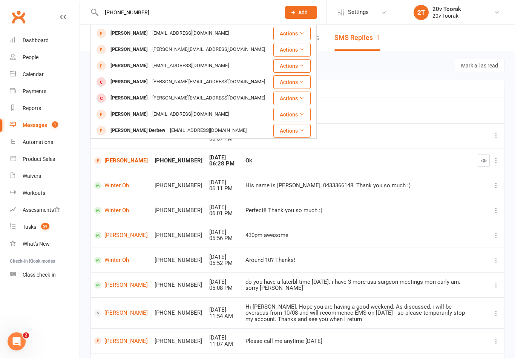
click at [163, 17] on input "[PHONE_NUMBER]" at bounding box center [187, 12] width 176 height 11
click at [160, 17] on input "[PHONE_NUMBER]" at bounding box center [187, 12] width 176 height 11
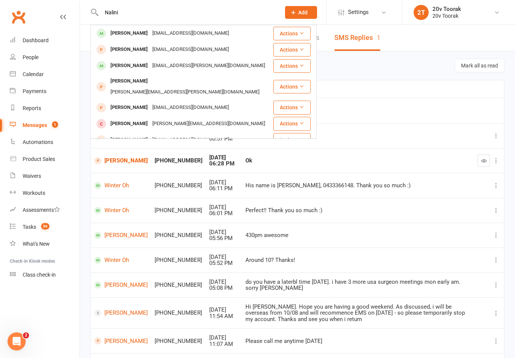
type input "Nalini"
click at [184, 33] on div "[EMAIL_ADDRESS][DOMAIN_NAME]" at bounding box center [190, 33] width 81 height 11
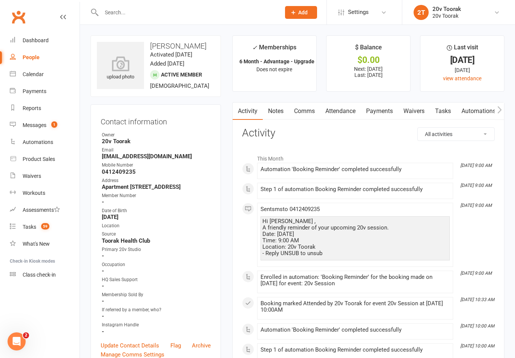
click at [12, 69] on link "Calendar" at bounding box center [45, 74] width 70 height 17
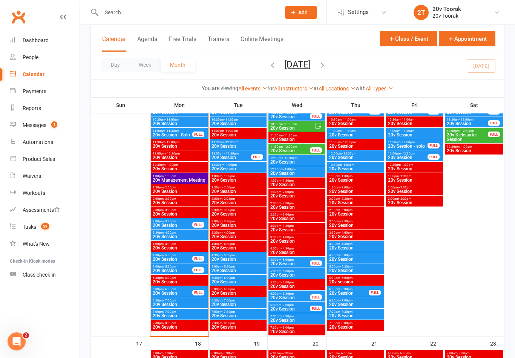
scroll to position [836, 0]
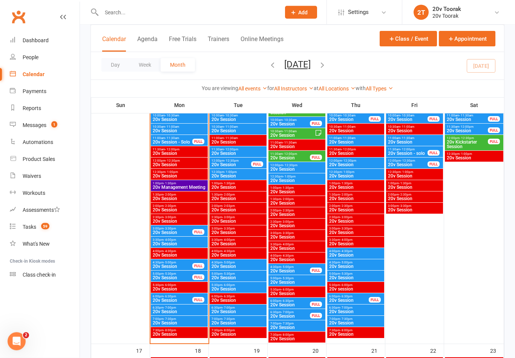
click at [185, 244] on span "20v Session" at bounding box center [179, 244] width 54 height 5
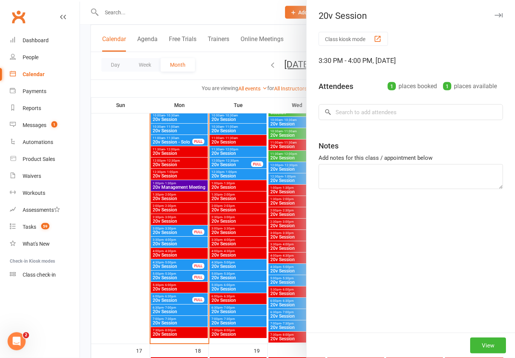
scroll to position [836, 0]
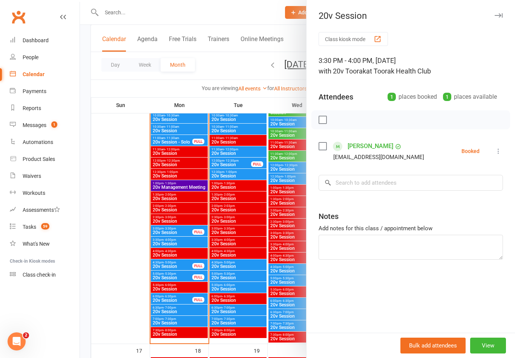
click at [190, 305] on div at bounding box center [297, 179] width 435 height 358
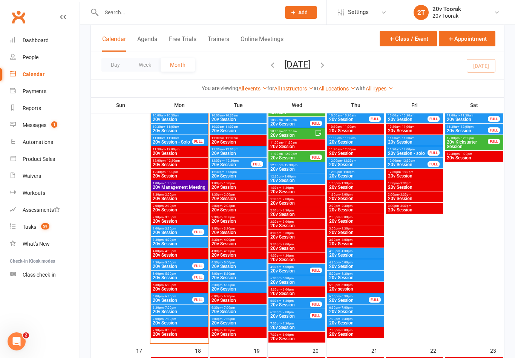
click at [187, 276] on span "20v Session" at bounding box center [172, 278] width 40 height 5
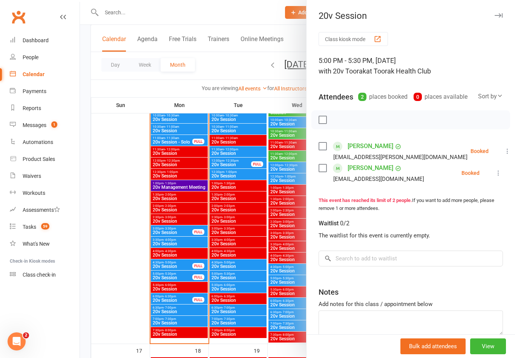
click at [184, 276] on div at bounding box center [297, 179] width 435 height 358
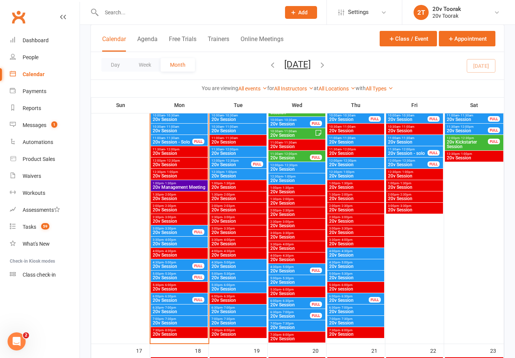
click at [188, 263] on span "4:30pm - 5:00pm" at bounding box center [172, 262] width 40 height 3
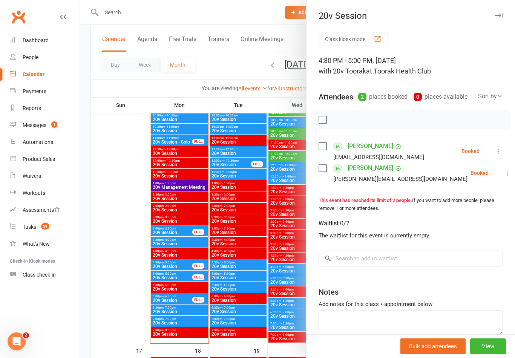
click at [194, 261] on div at bounding box center [297, 179] width 435 height 358
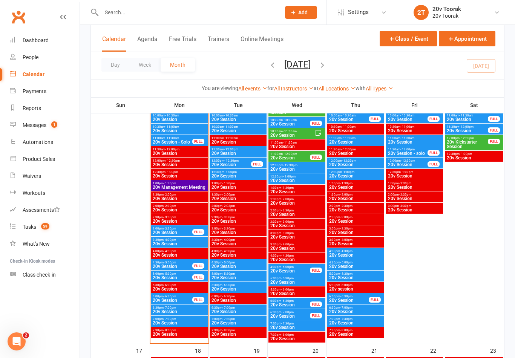
click at [175, 299] on span "20v Session" at bounding box center [172, 300] width 40 height 5
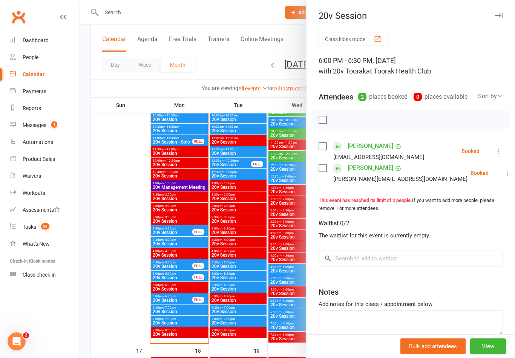
click at [181, 298] on div at bounding box center [297, 179] width 435 height 358
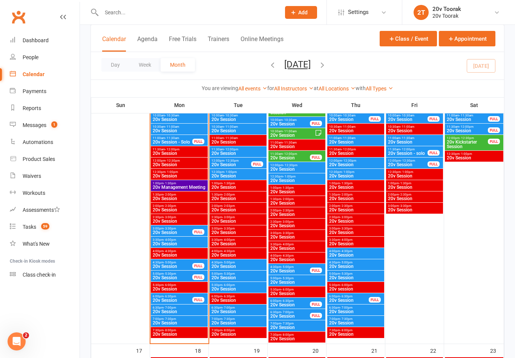
click at [172, 310] on span "20v Session" at bounding box center [179, 312] width 54 height 5
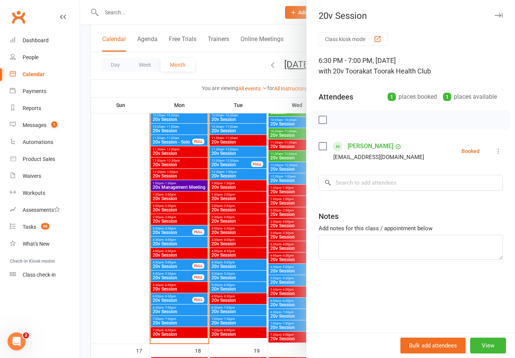
click at [175, 308] on div at bounding box center [297, 179] width 435 height 358
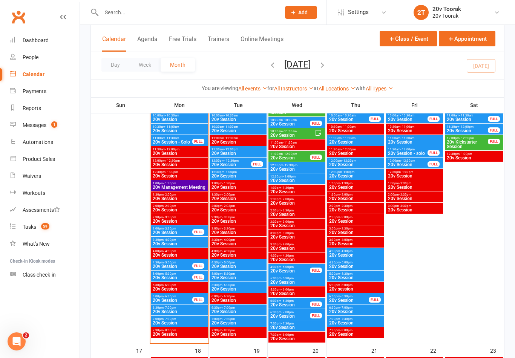
click at [175, 322] on span "20v Session" at bounding box center [179, 323] width 54 height 5
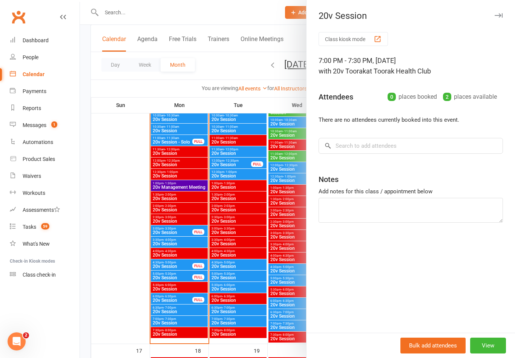
click at [178, 322] on div at bounding box center [297, 179] width 435 height 358
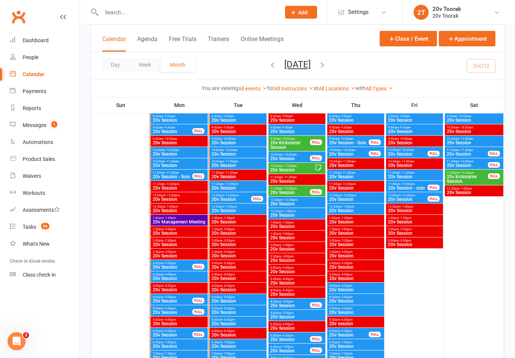
scroll to position [782, 0]
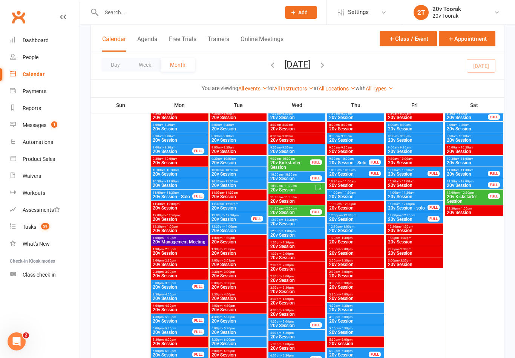
click at [171, 149] on span "20v Session" at bounding box center [172, 151] width 40 height 5
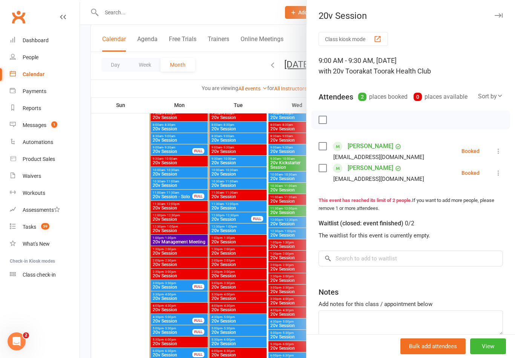
click at [498, 173] on icon at bounding box center [499, 173] width 8 height 8
click at [464, 220] on link "Check in" at bounding box center [462, 217] width 81 height 15
click at [500, 154] on icon at bounding box center [499, 151] width 8 height 8
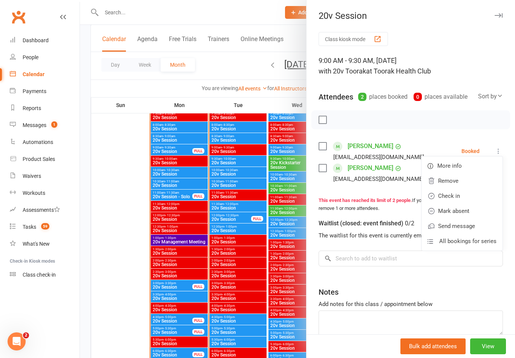
click at [473, 182] on link "Remove" at bounding box center [462, 181] width 81 height 15
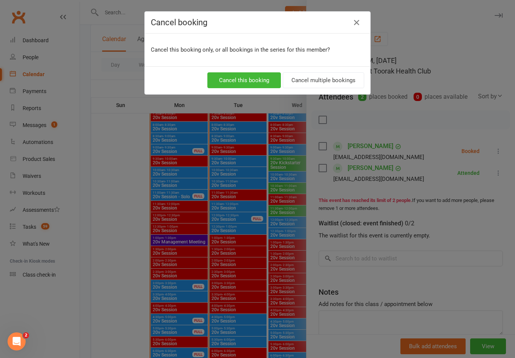
click at [228, 74] on button "Cancel this booking" at bounding box center [244, 80] width 74 height 16
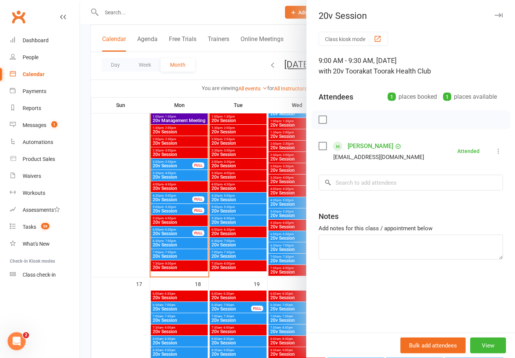
click at [174, 175] on div at bounding box center [297, 179] width 435 height 358
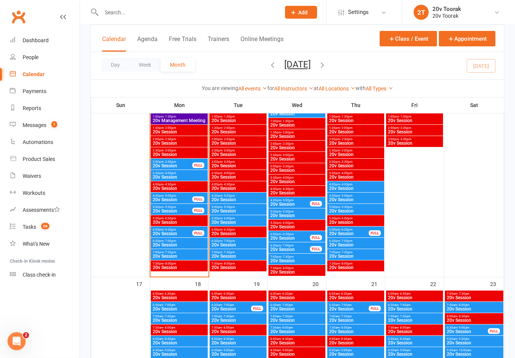
scroll to position [903, 0]
click at [170, 177] on span "20v Session" at bounding box center [179, 177] width 54 height 5
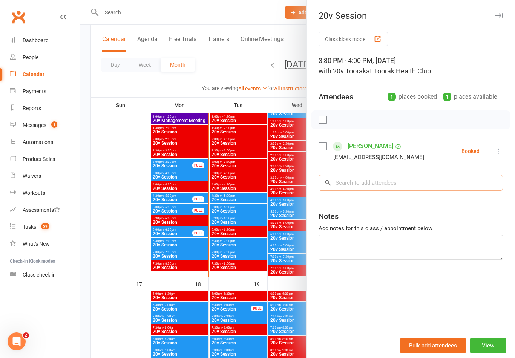
click at [379, 180] on input "search" at bounding box center [411, 183] width 184 height 16
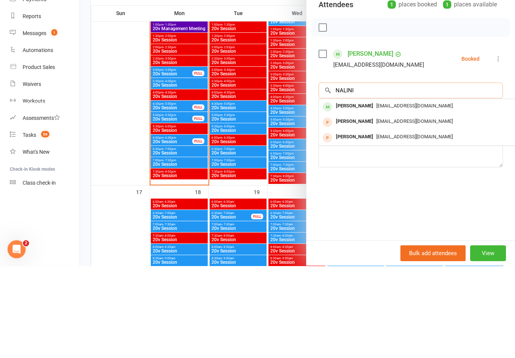
type input "NALINI"
click at [369, 193] on div "[PERSON_NAME]" at bounding box center [354, 198] width 43 height 11
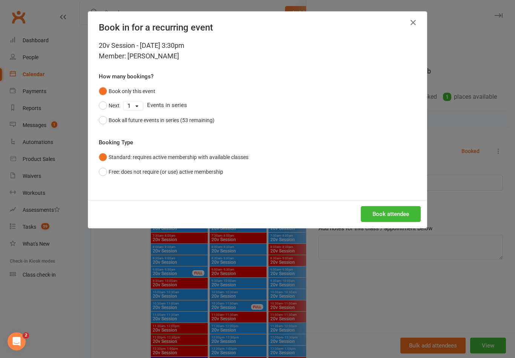
click at [402, 215] on button "Book attendee" at bounding box center [391, 214] width 60 height 16
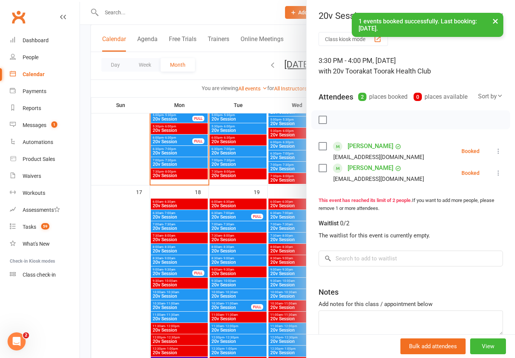
click at [212, 305] on div at bounding box center [297, 179] width 435 height 358
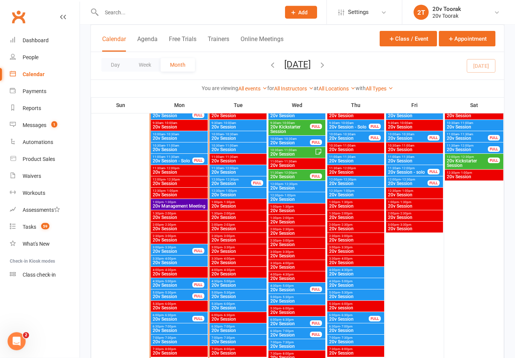
scroll to position [817, 0]
click at [177, 315] on span "6:00pm - 6:30pm" at bounding box center [172, 315] width 40 height 3
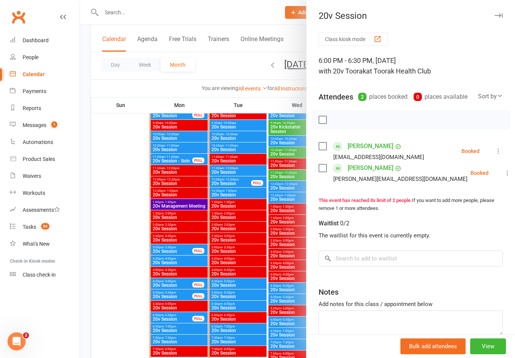
click at [168, 285] on div at bounding box center [297, 179] width 435 height 358
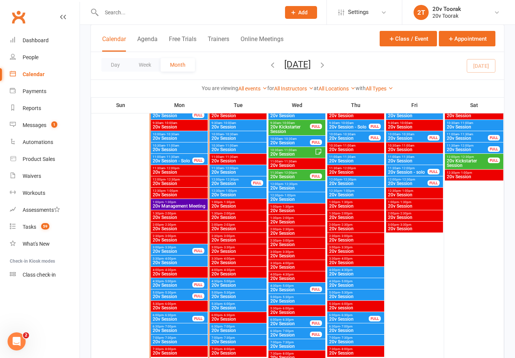
click at [166, 285] on span "20v Session" at bounding box center [172, 285] width 40 height 5
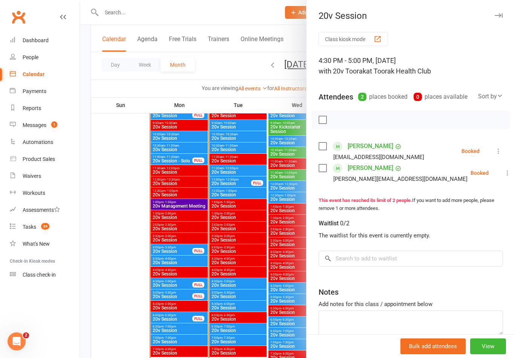
click at [244, 283] on div at bounding box center [297, 179] width 435 height 358
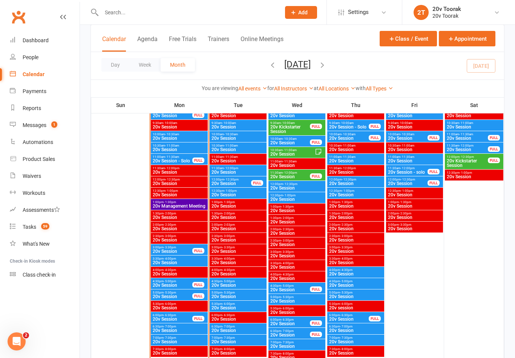
click at [190, 299] on span "20v Session" at bounding box center [172, 297] width 40 height 5
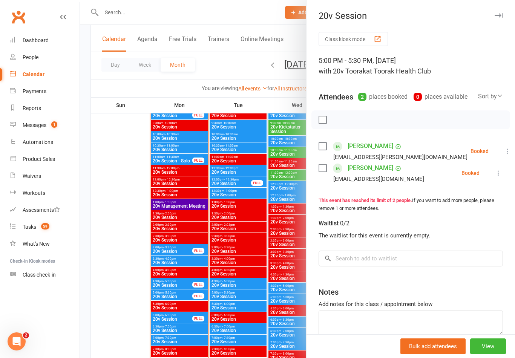
click at [213, 286] on div at bounding box center [297, 179] width 435 height 358
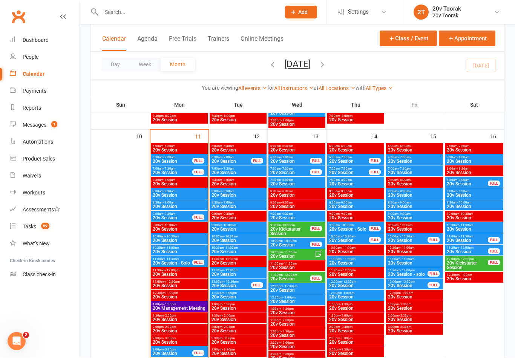
click at [178, 214] on span "9:00am - 9:30am" at bounding box center [172, 214] width 40 height 3
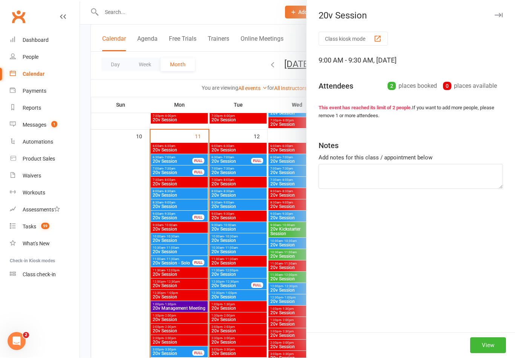
scroll to position [715, 0]
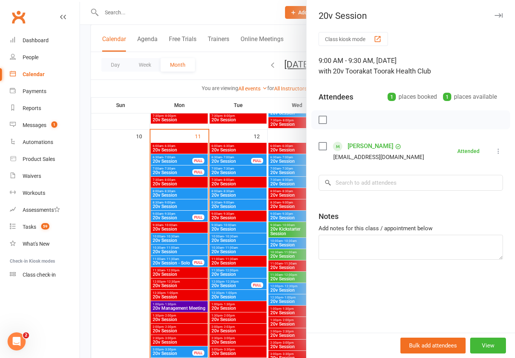
click at [197, 268] on div at bounding box center [297, 179] width 435 height 358
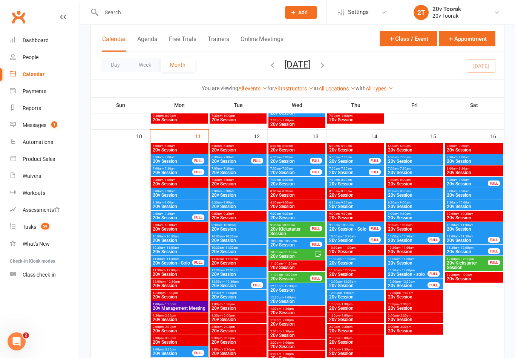
click at [40, 126] on div "Messages" at bounding box center [35, 125] width 24 height 6
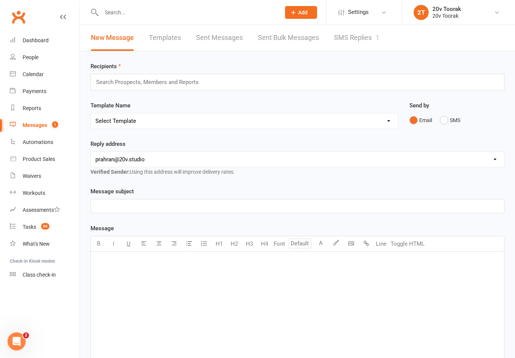
click at [366, 40] on link "SMS Replies 1" at bounding box center [356, 38] width 45 height 26
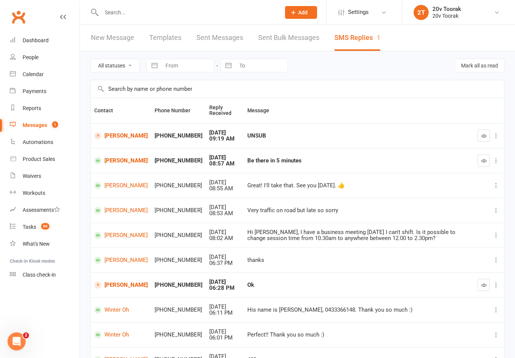
click at [106, 137] on link "[PERSON_NAME]" at bounding box center [121, 135] width 54 height 7
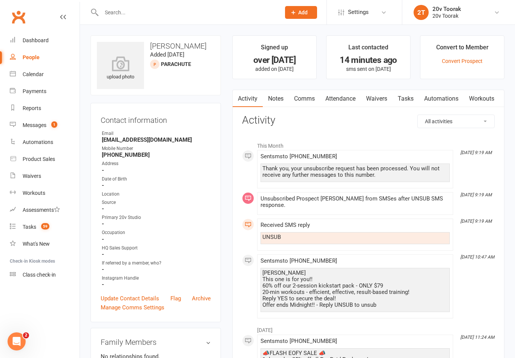
click at [402, 100] on link "Tasks" at bounding box center [406, 98] width 26 height 17
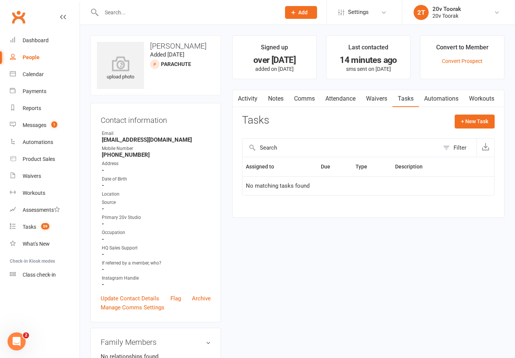
click at [250, 92] on link "Activity" at bounding box center [248, 98] width 30 height 17
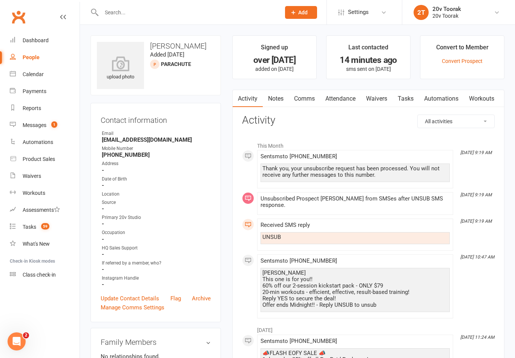
click at [30, 119] on link "Messages 1" at bounding box center [45, 125] width 70 height 17
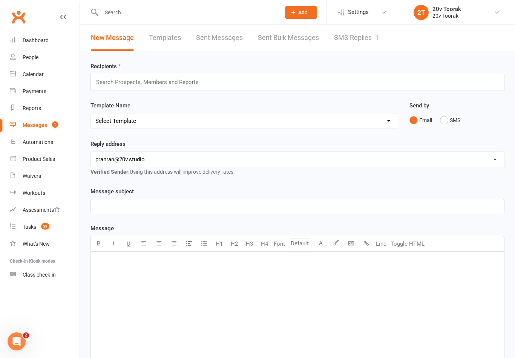
click at [362, 40] on link "SMS Replies 1" at bounding box center [356, 38] width 45 height 26
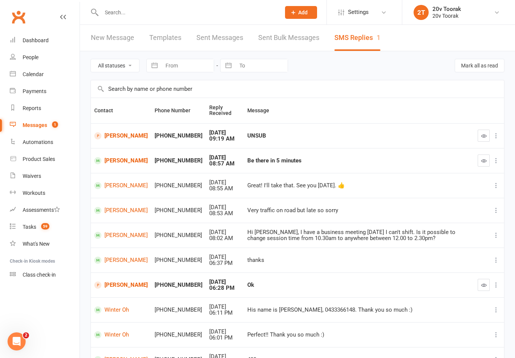
click at [485, 133] on icon "button" at bounding box center [484, 136] width 6 height 6
click at [480, 163] on button "button" at bounding box center [484, 161] width 12 height 12
click at [15, 78] on link "Calendar" at bounding box center [45, 74] width 70 height 17
